Goal: Task Accomplishment & Management: Use online tool/utility

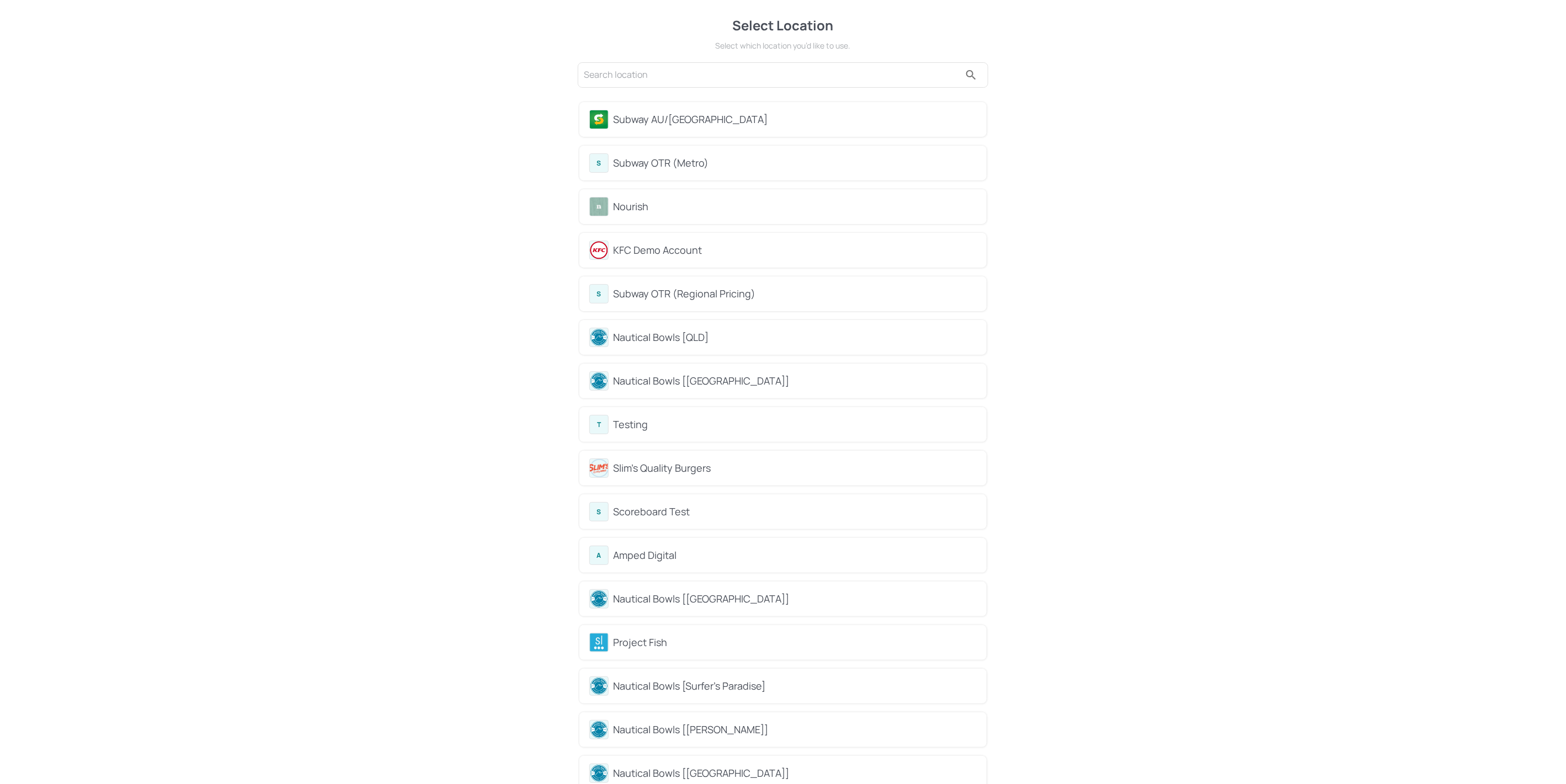
click at [680, 114] on div "Subway AU/[GEOGRAPHIC_DATA]" at bounding box center [795, 119] width 364 height 15
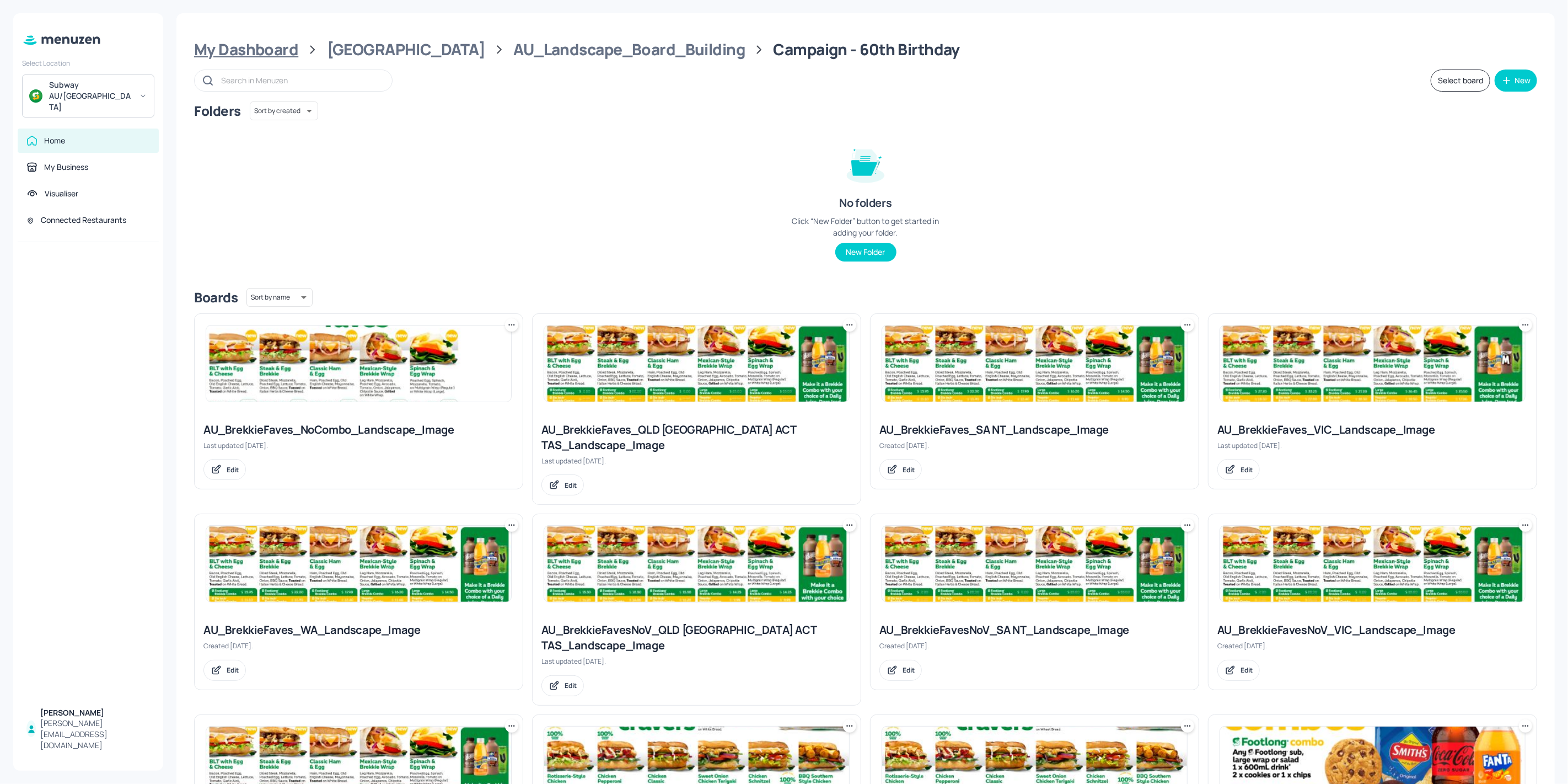
click at [249, 41] on div "My Dashboard" at bounding box center [246, 50] width 104 height 20
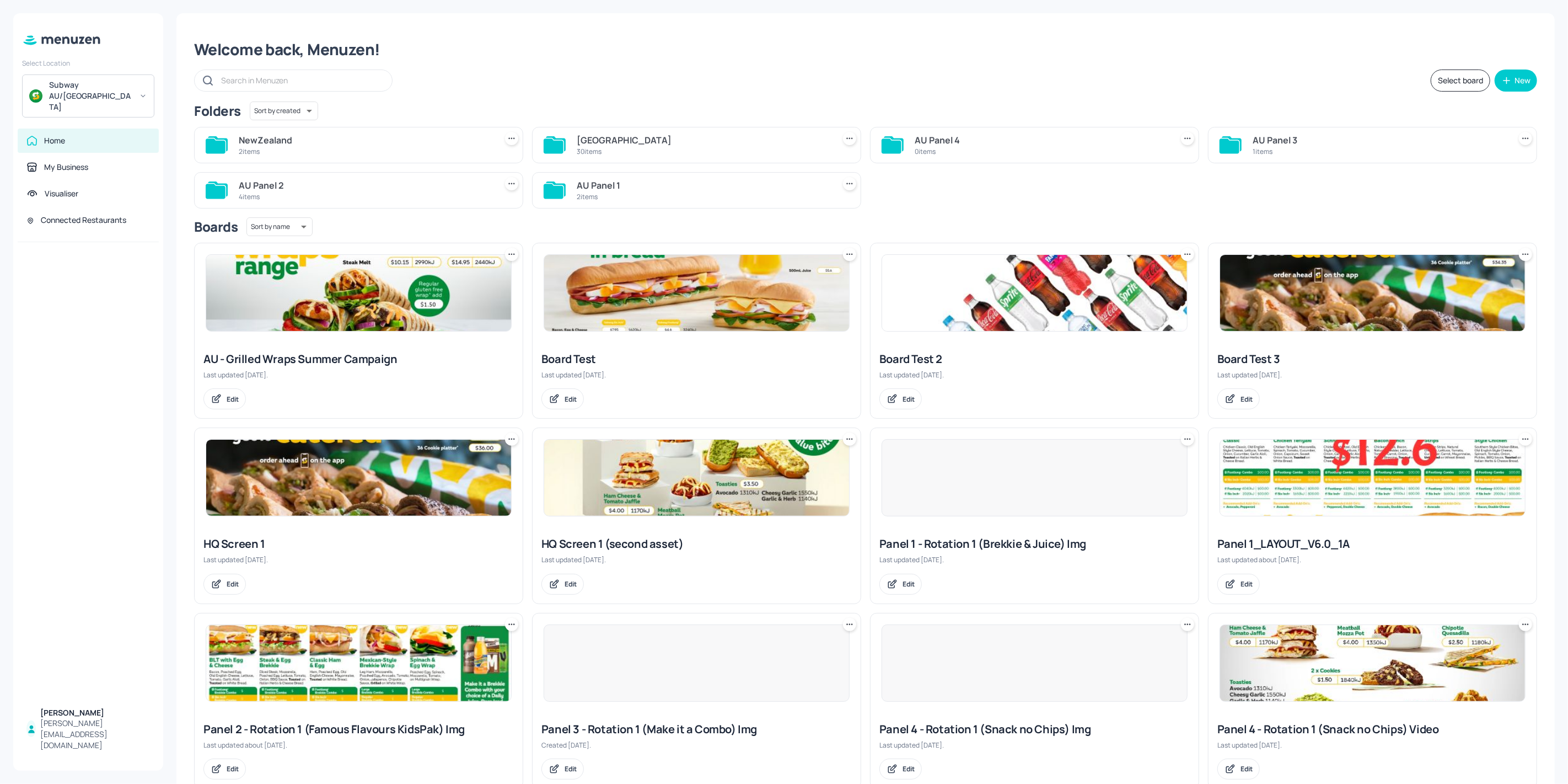
click at [387, 148] on div "2 items" at bounding box center [365, 152] width 253 height 9
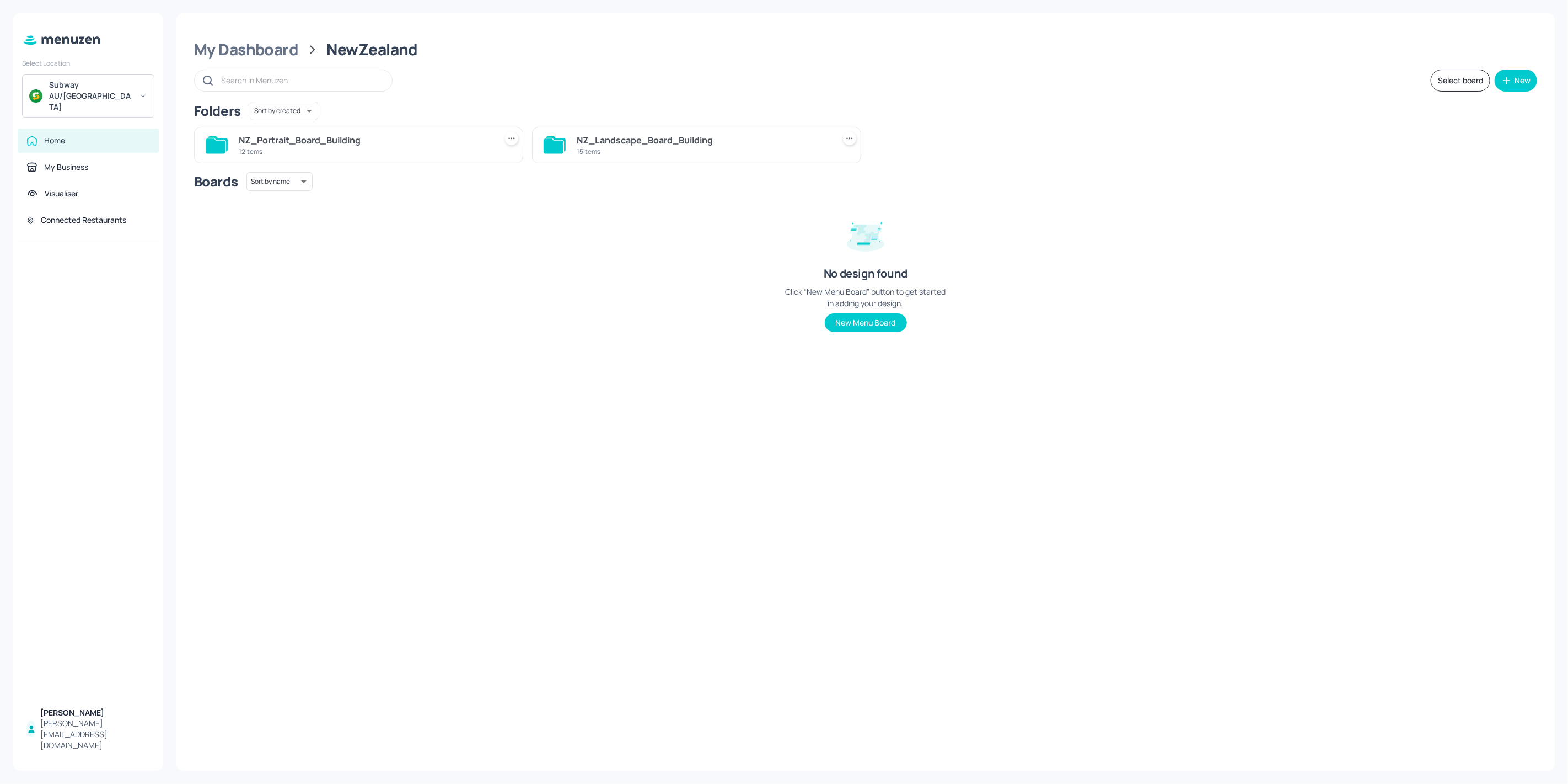
click at [631, 145] on div "NZ_Landscape_Board_Building" at bounding box center [704, 140] width 253 height 13
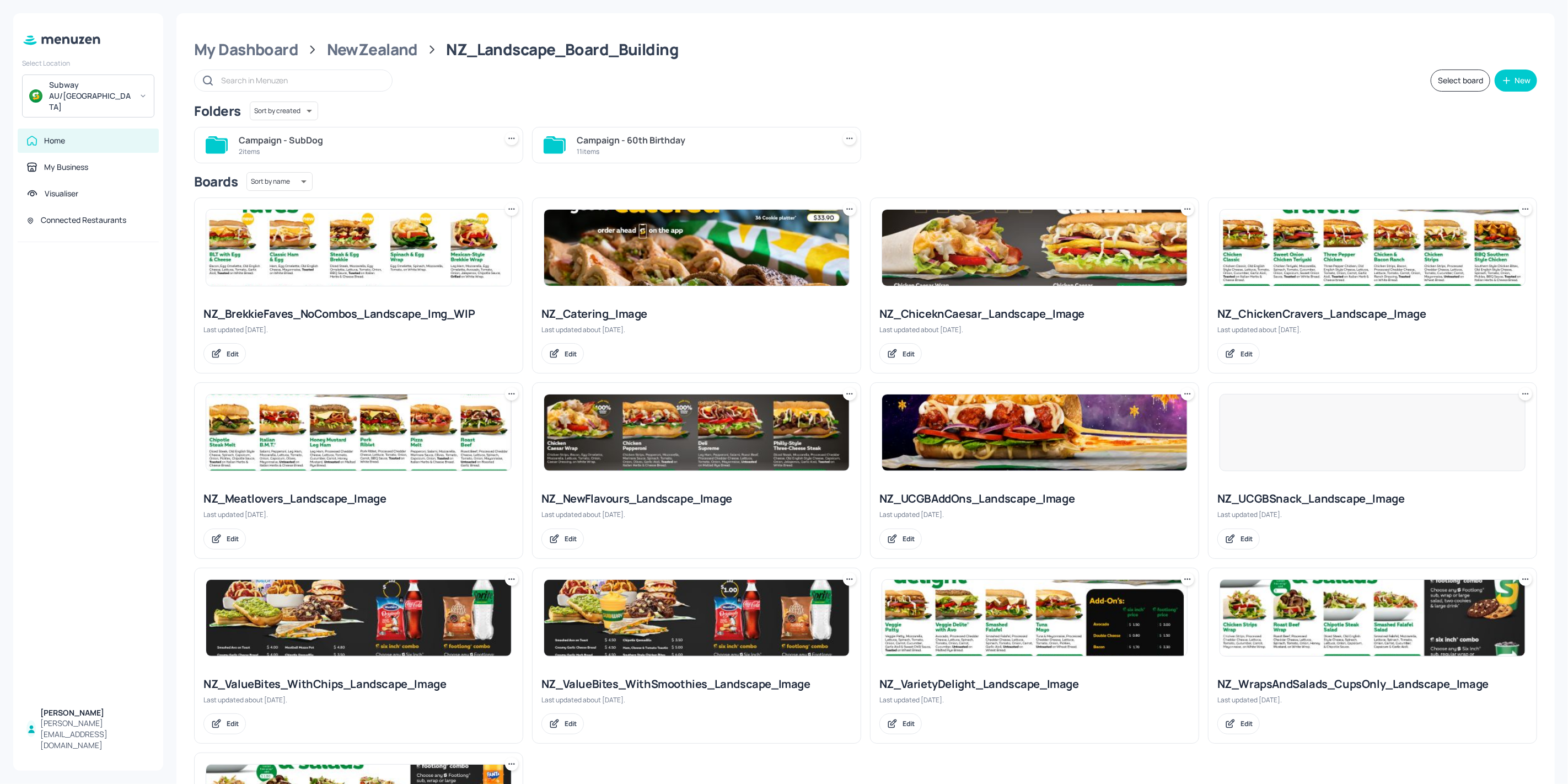
click at [360, 149] on div "2 items" at bounding box center [365, 152] width 253 height 9
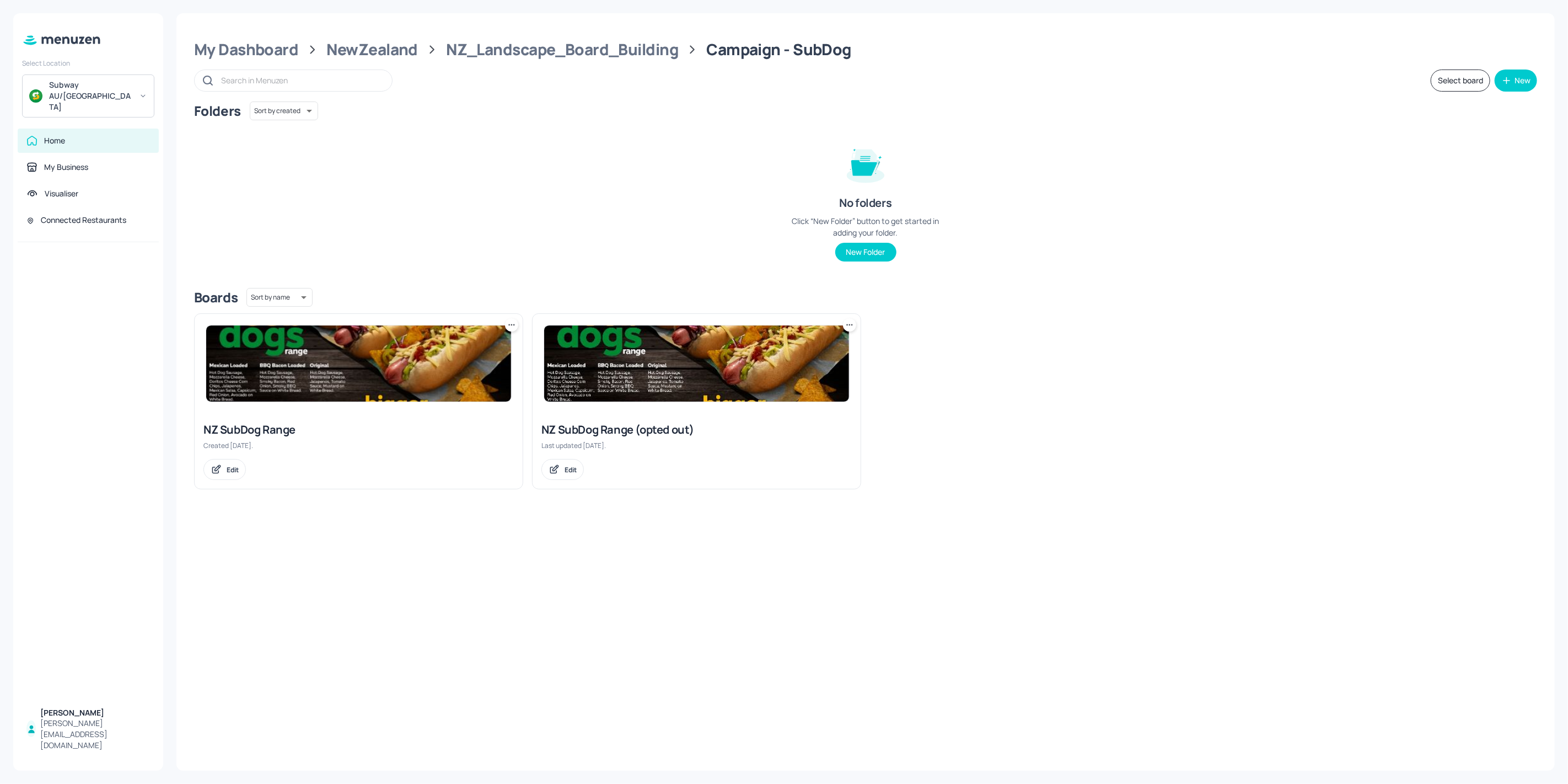
click at [414, 378] on img at bounding box center [359, 364] width 305 height 76
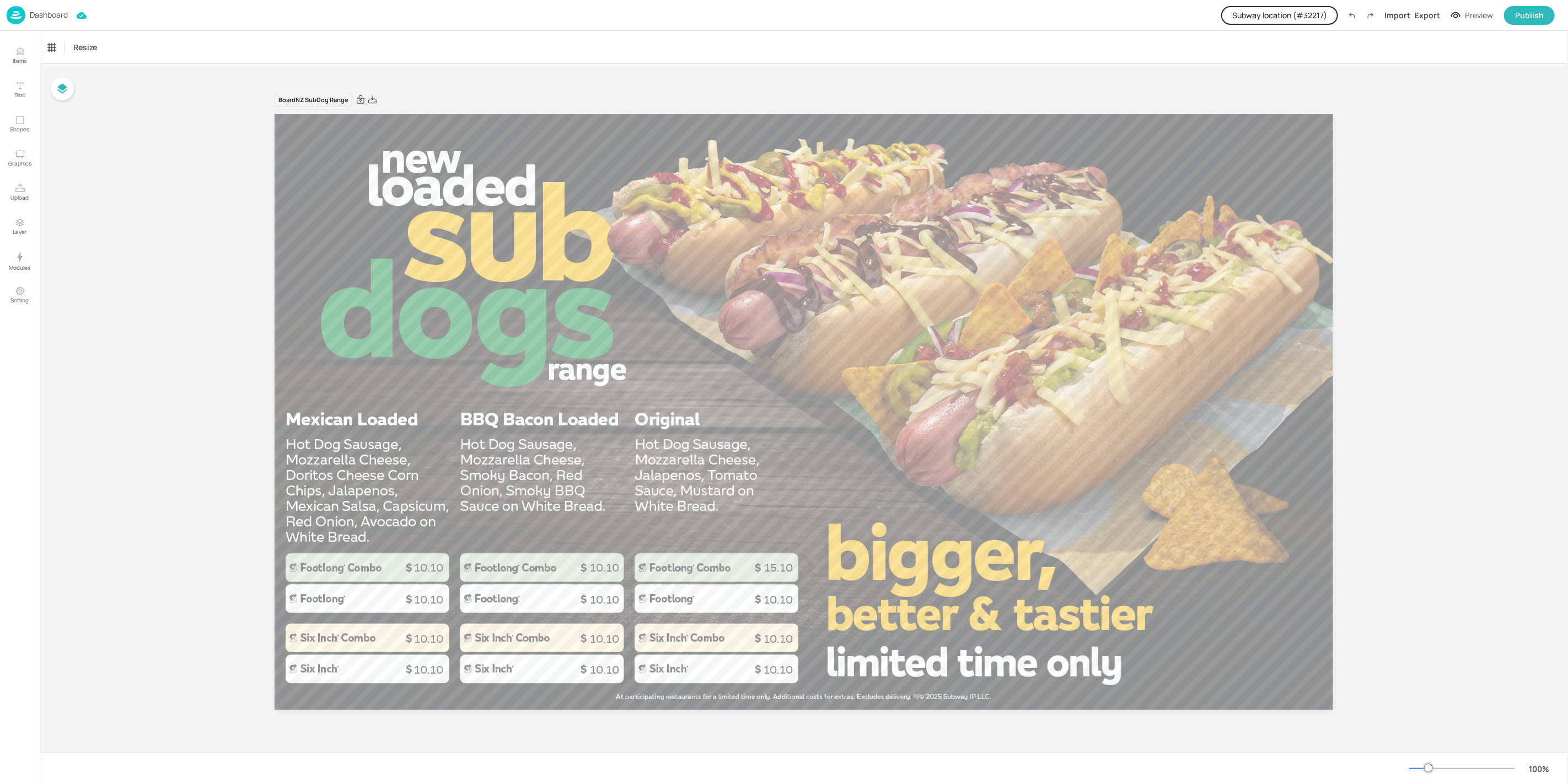
click at [1287, 10] on button "Subway location (# 32217 )" at bounding box center [1280, 16] width 117 height 19
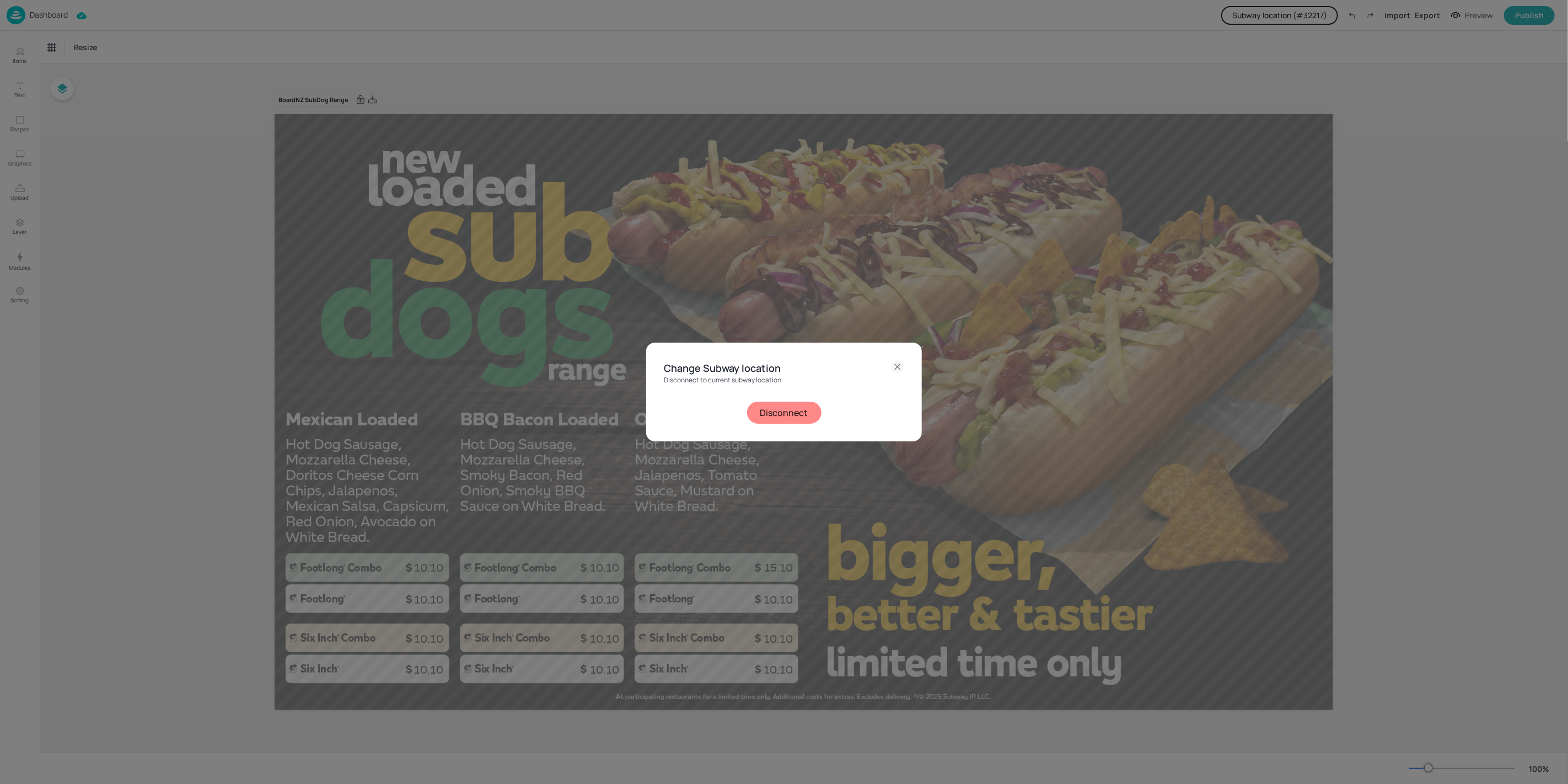
click at [747, 412] on button "Disconnect" at bounding box center [784, 413] width 75 height 22
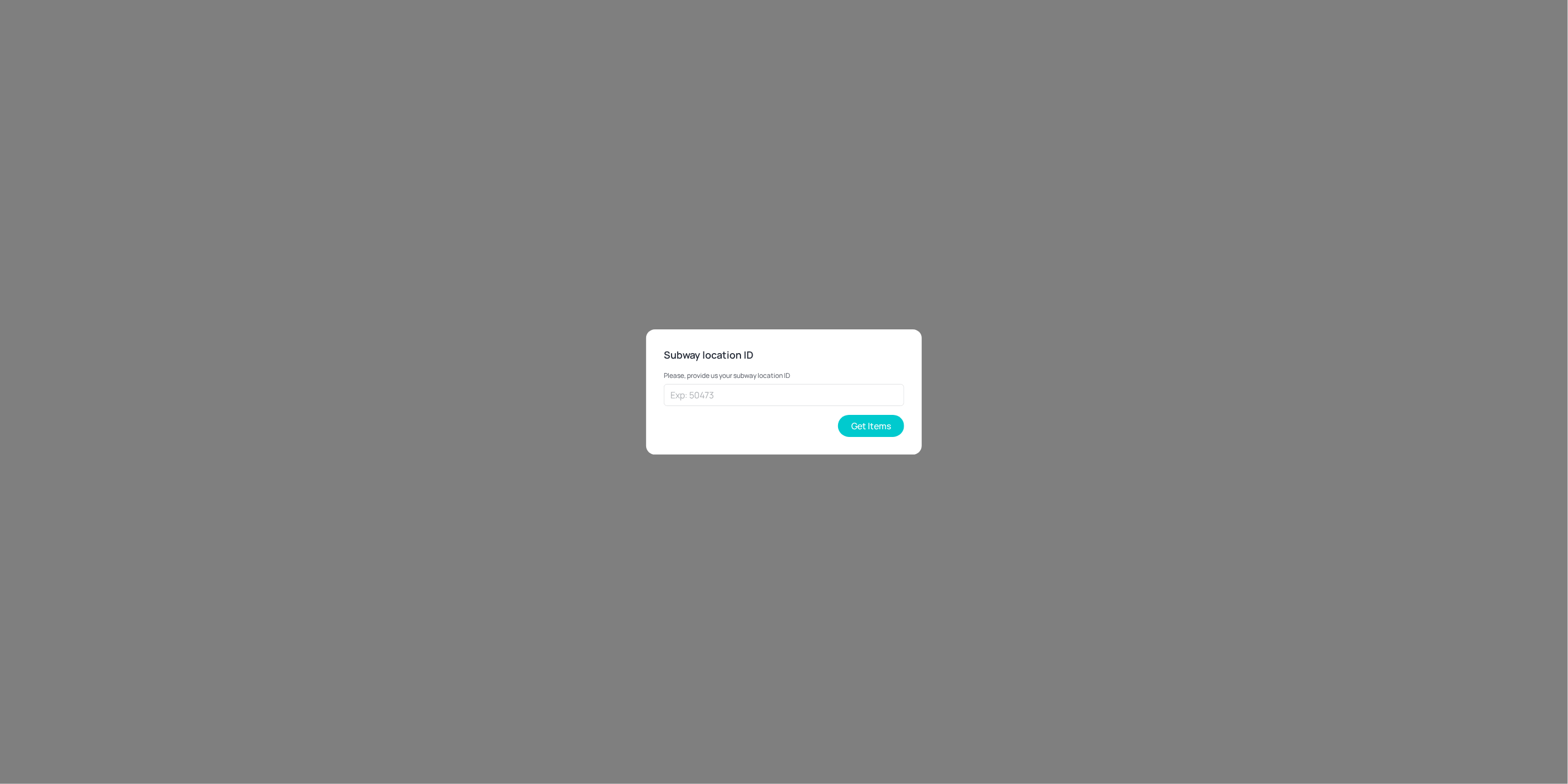
click at [800, 407] on div "Please, provide us your subway location ID ​ Get Items" at bounding box center [784, 399] width 241 height 74
click at [796, 400] on input "text" at bounding box center [784, 395] width 241 height 22
paste input "33440"
type input "33440"
click at [906, 416] on div "Subway location ID Please, provide us your subway location ID 33440 ​ Get Items" at bounding box center [784, 392] width 276 height 125
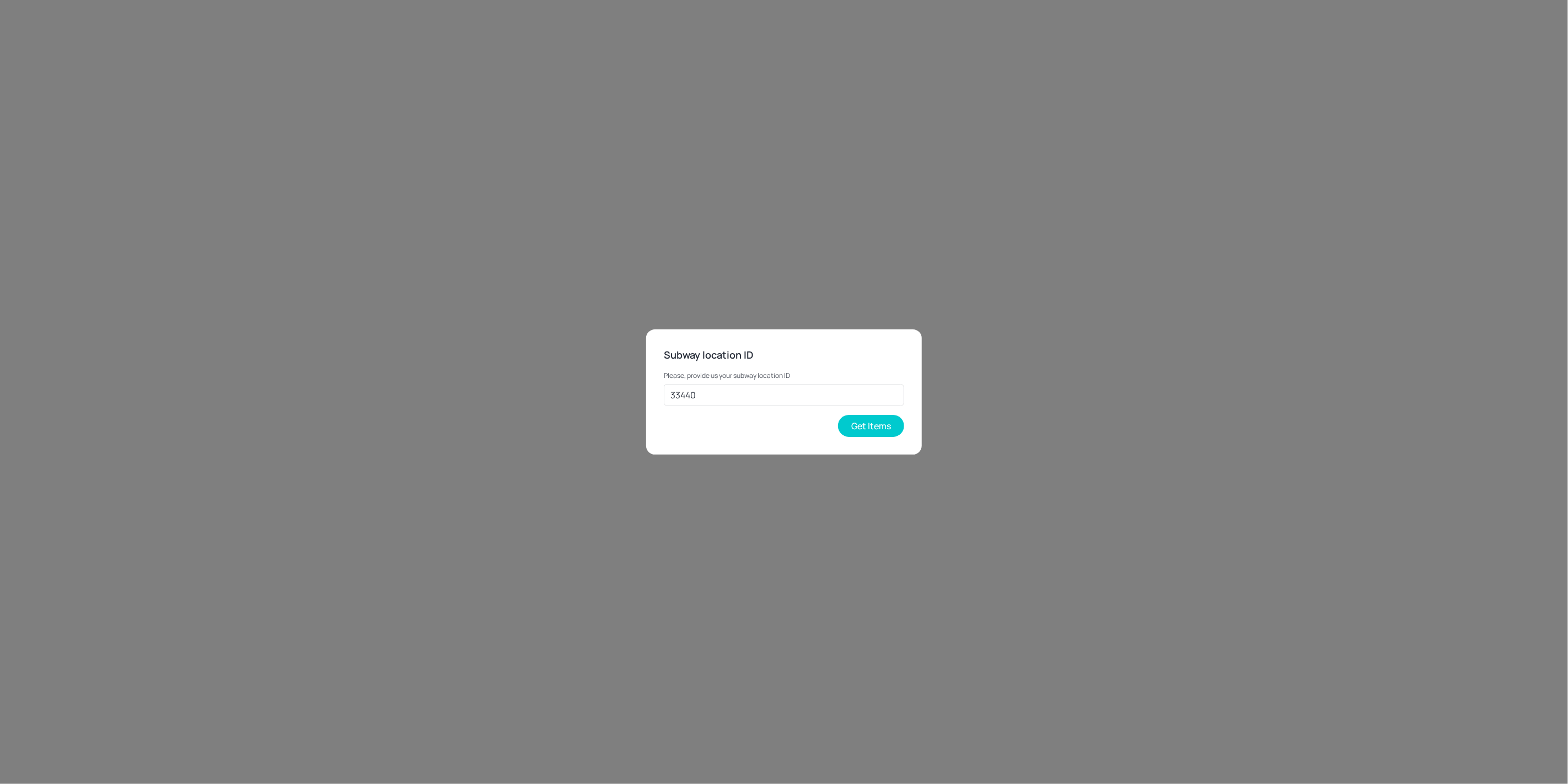
drag, startPoint x: 895, startPoint y: 423, endPoint x: 618, endPoint y: 239, distance: 332.5
click at [894, 423] on button "Get Items" at bounding box center [871, 426] width 66 height 22
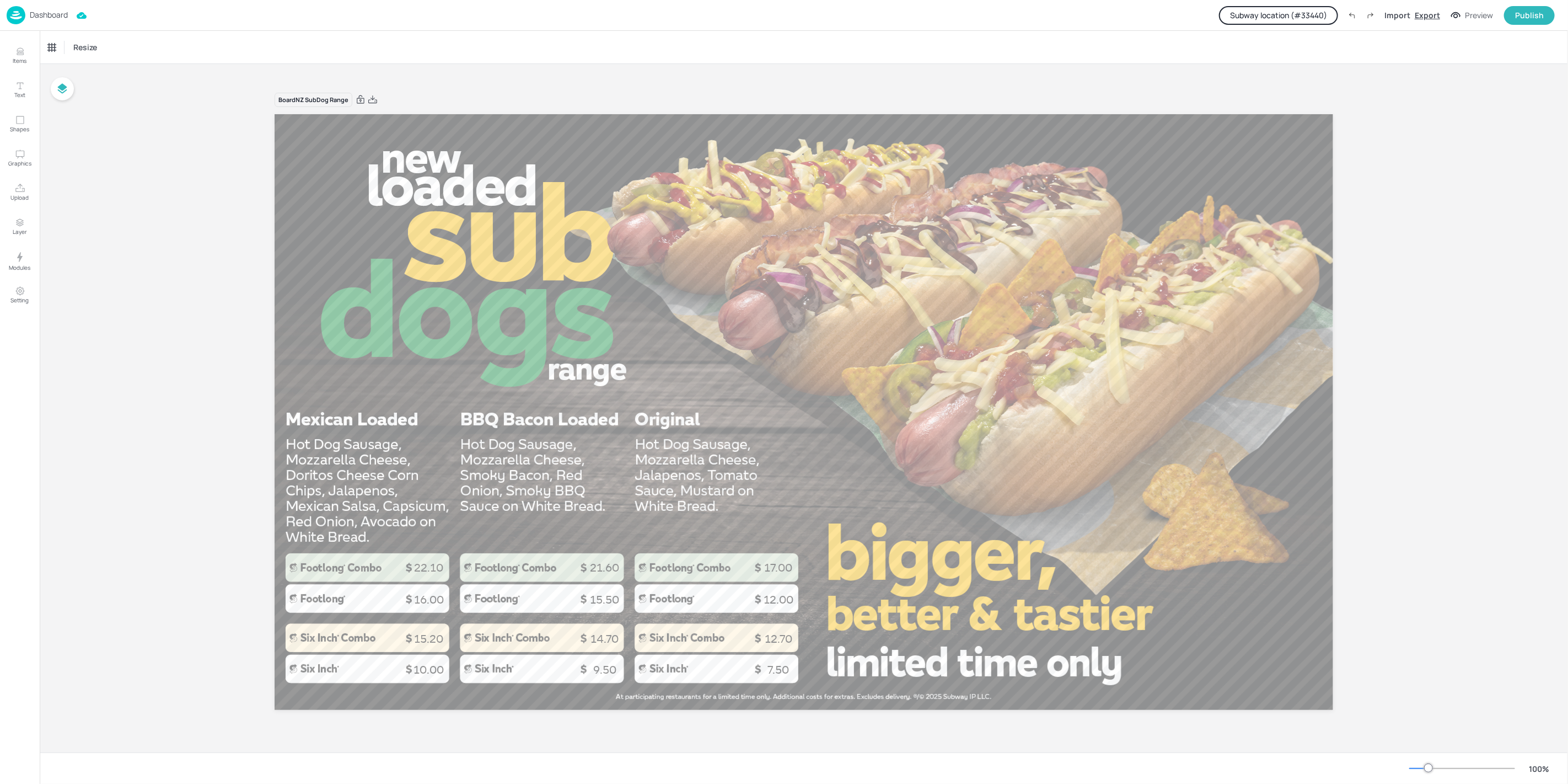
click at [1432, 18] on div "Export" at bounding box center [1427, 15] width 26 height 12
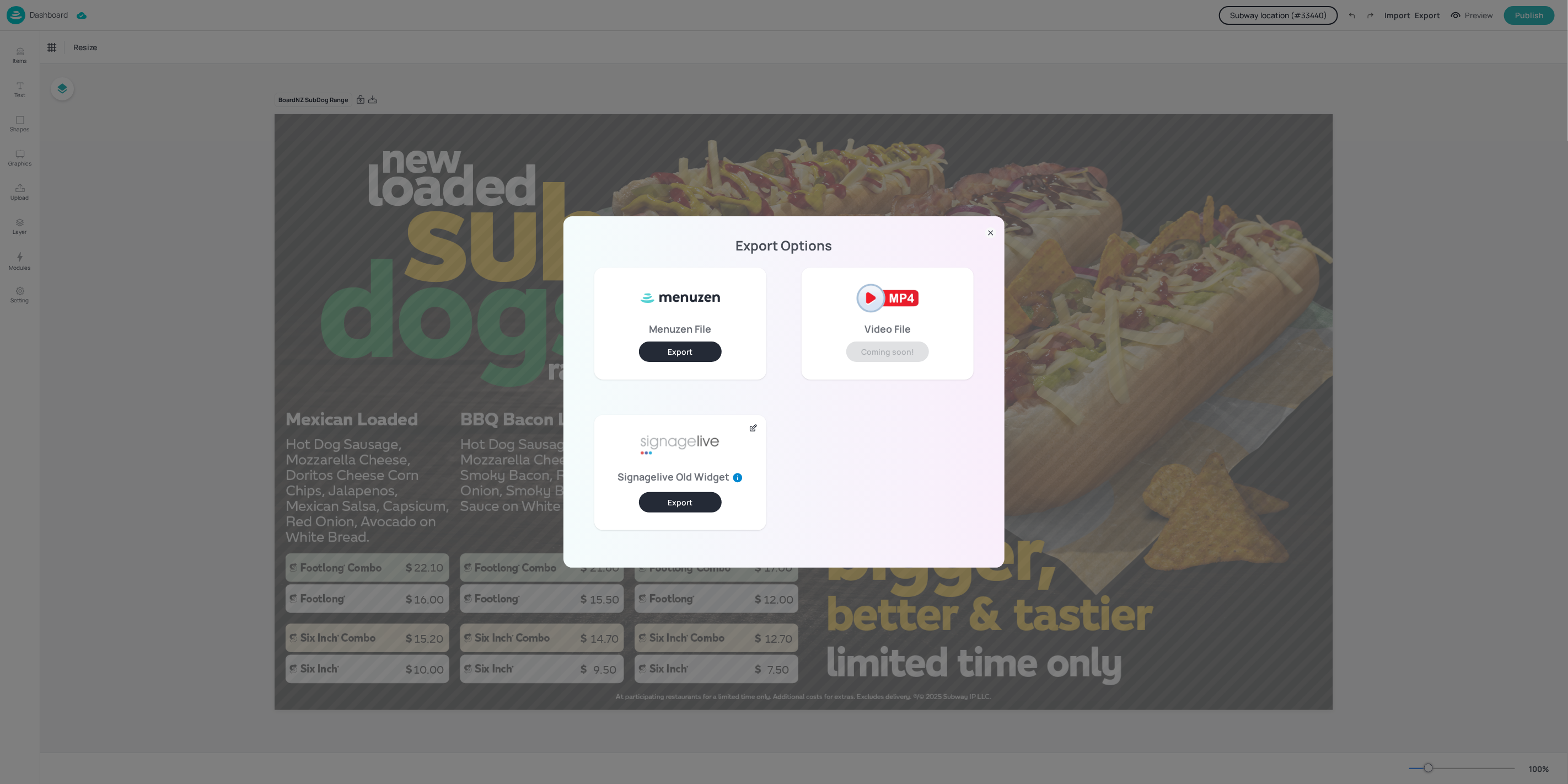
click at [421, 204] on div "Export Options Menuzen File Export Video File Coming soon! Signagelive Old Widg…" at bounding box center [784, 392] width 1568 height 784
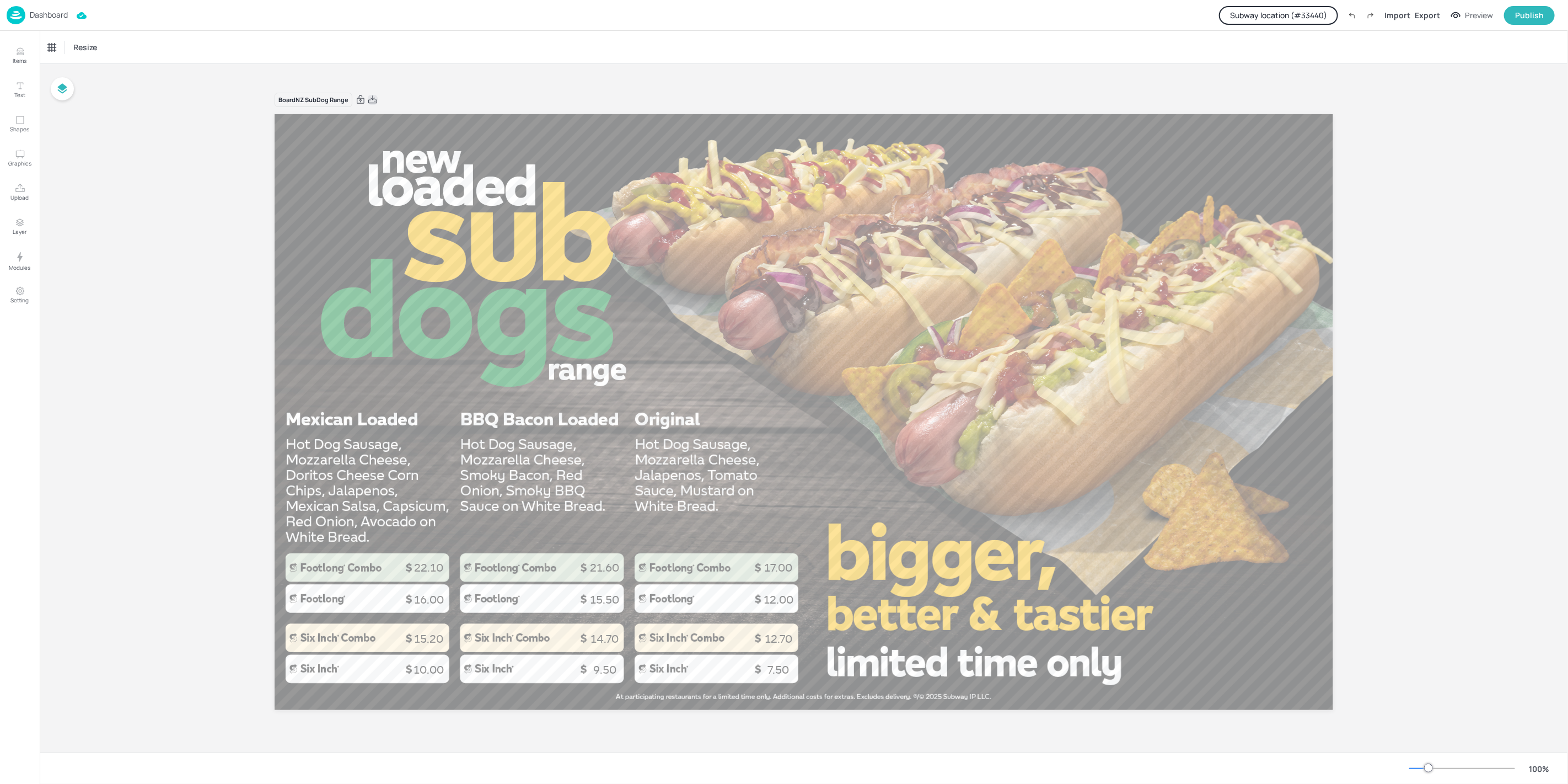
click at [375, 99] on icon at bounding box center [373, 99] width 10 height 11
